Goal: Task Accomplishment & Management: Use online tool/utility

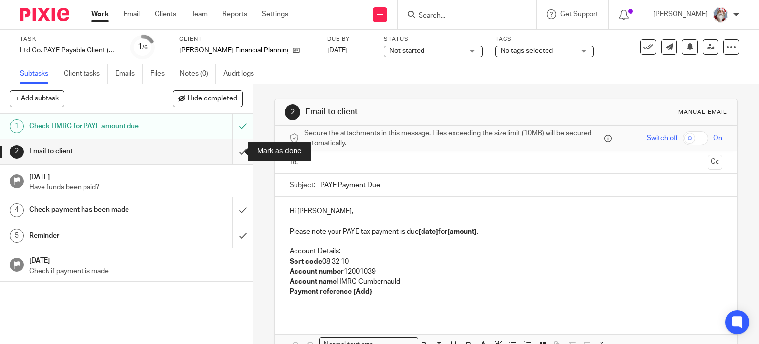
click at [237, 157] on input "submit" at bounding box center [126, 151] width 253 height 25
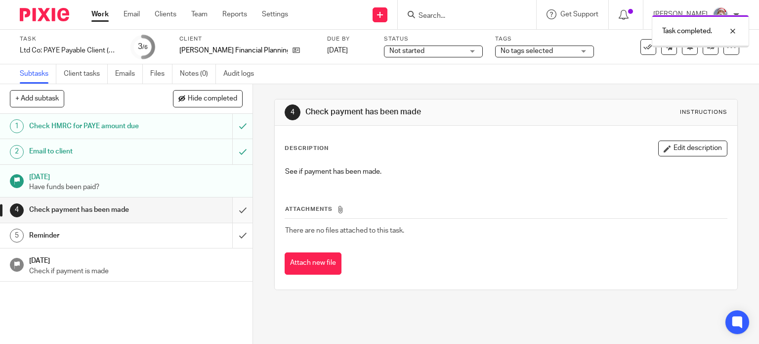
drag, startPoint x: 0, startPoint y: 0, endPoint x: 229, endPoint y: 218, distance: 316.8
click at [229, 218] on input "submit" at bounding box center [126, 209] width 253 height 25
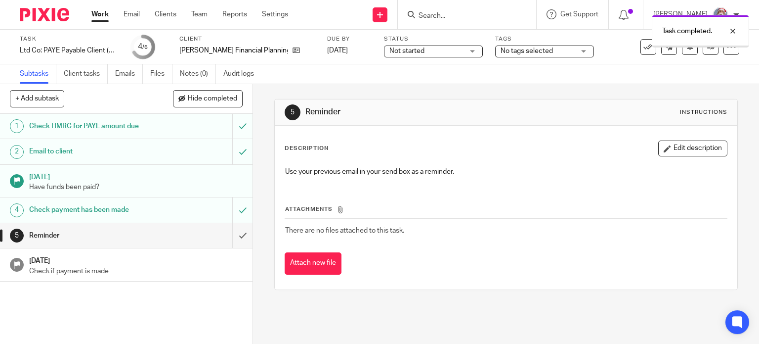
click at [236, 242] on input "submit" at bounding box center [126, 235] width 253 height 25
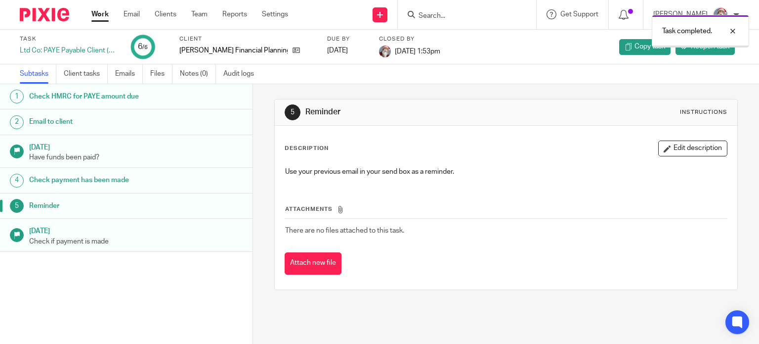
click at [101, 12] on link "Work" at bounding box center [99, 14] width 17 height 10
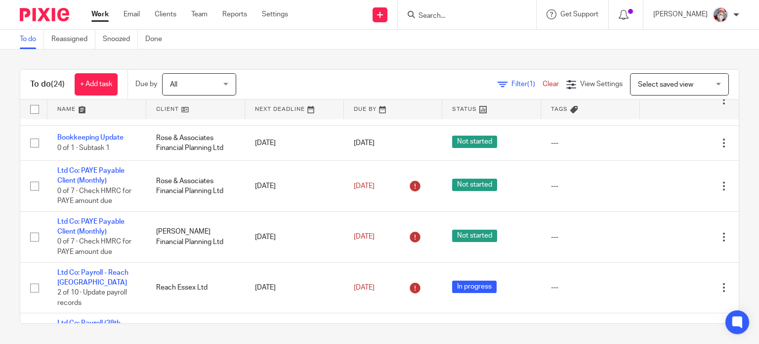
scroll to position [511, 0]
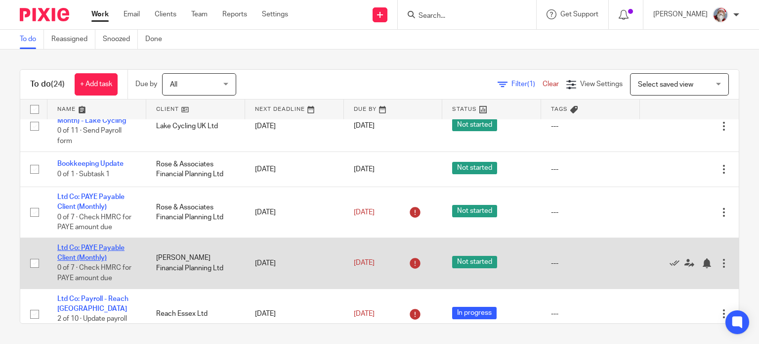
click at [78, 261] on link "Ltd Co: PAYE Payable Client (Monthly)" at bounding box center [90, 252] width 67 height 17
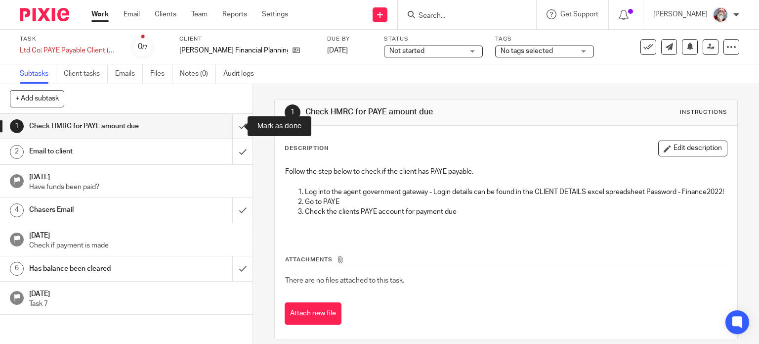
click at [231, 132] on input "submit" at bounding box center [126, 126] width 253 height 25
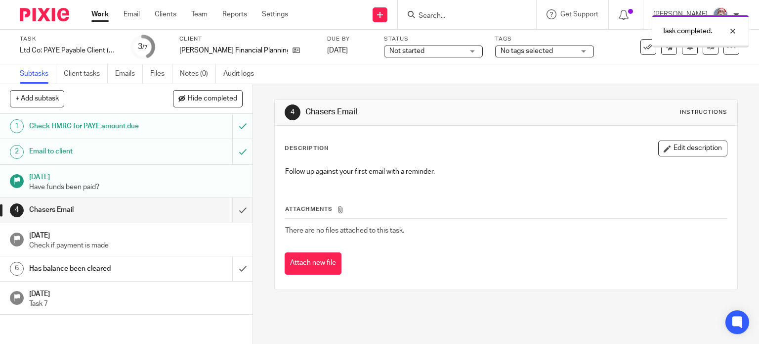
click at [232, 214] on input "submit" at bounding box center [126, 209] width 253 height 25
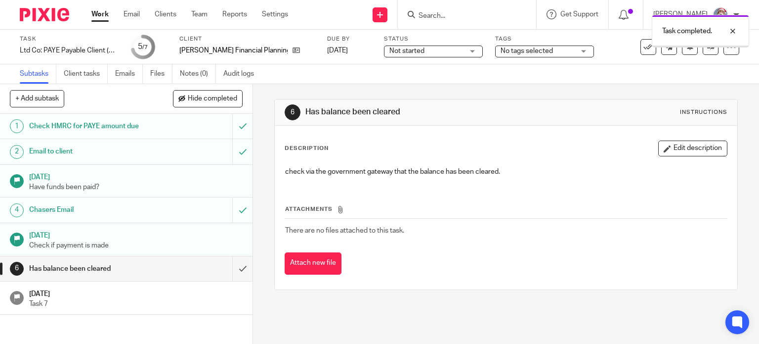
click at [234, 276] on input "submit" at bounding box center [126, 268] width 253 height 25
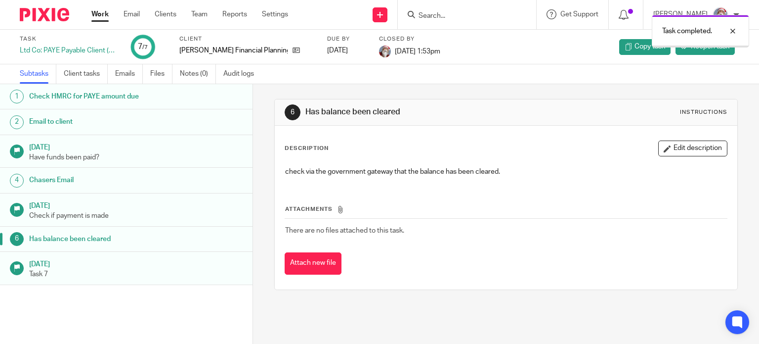
click at [105, 16] on link "Work" at bounding box center [99, 14] width 17 height 10
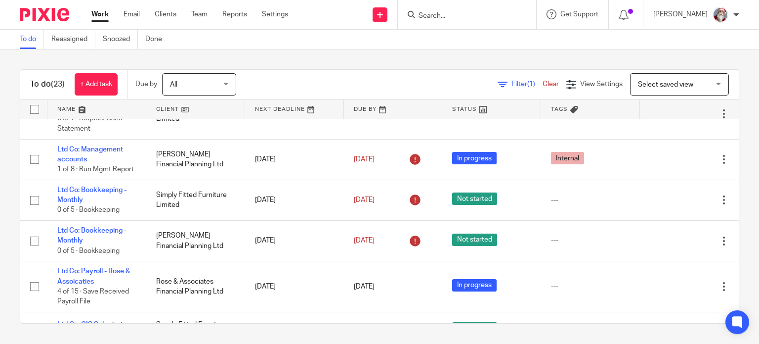
scroll to position [117, 0]
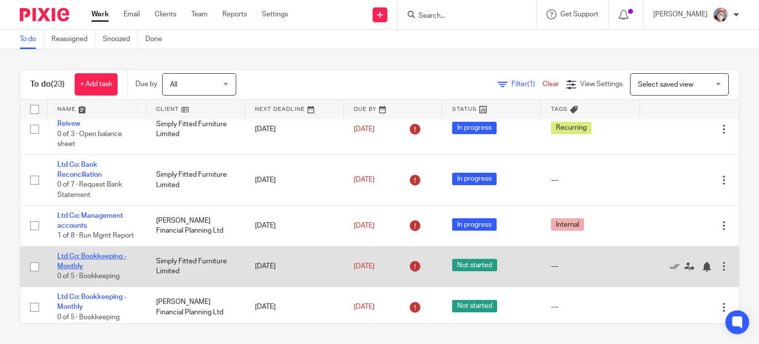
click at [111, 266] on link "Ltd Co: Bookkeeping - Monthly" at bounding box center [91, 261] width 69 height 17
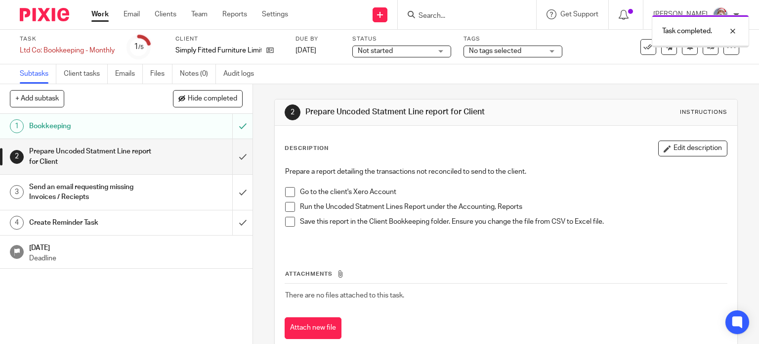
click at [229, 164] on input "submit" at bounding box center [126, 156] width 253 height 35
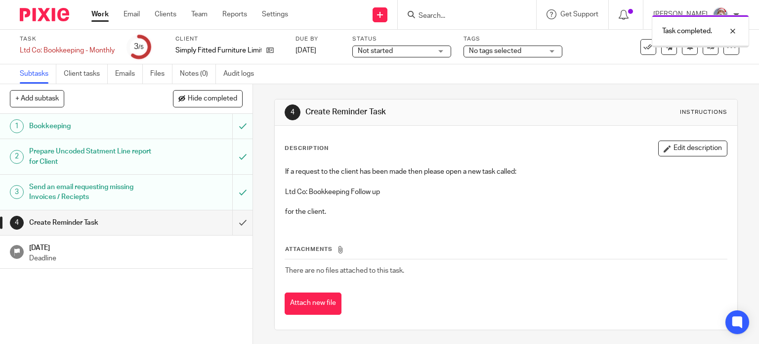
click at [232, 230] on input "submit" at bounding box center [126, 222] width 253 height 25
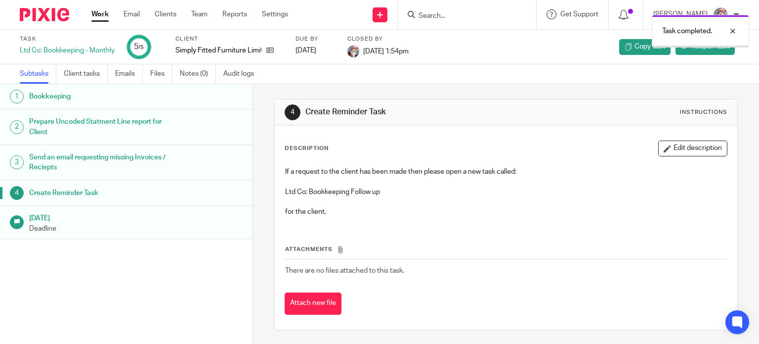
click at [97, 13] on link "Work" at bounding box center [99, 14] width 17 height 10
